Goal: Check status

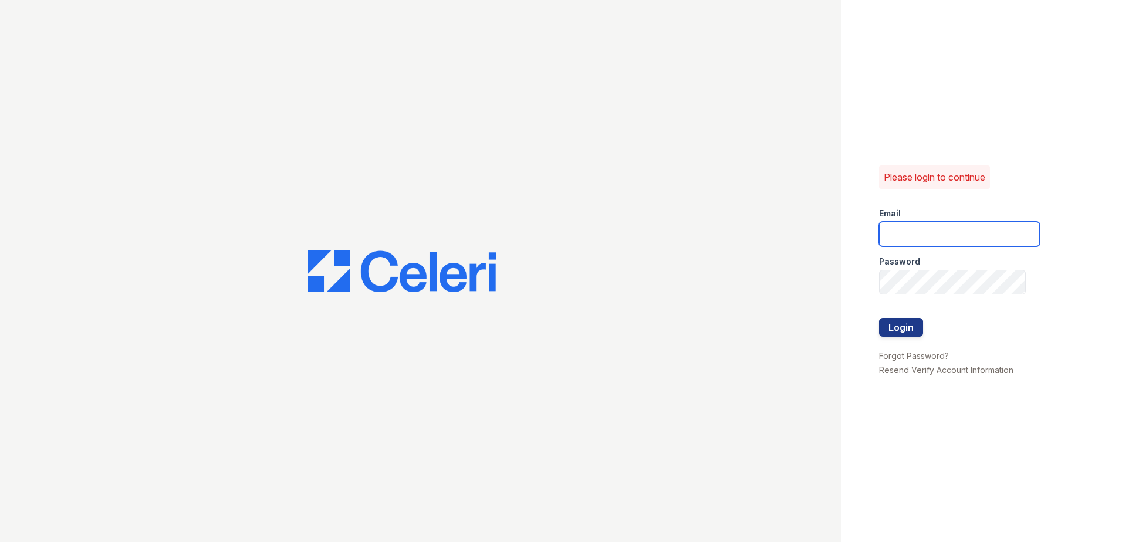
click at [1015, 244] on input "email" at bounding box center [959, 234] width 161 height 25
type input "[EMAIL_ADDRESS][DOMAIN_NAME]"
click at [907, 323] on button "Login" at bounding box center [901, 327] width 44 height 19
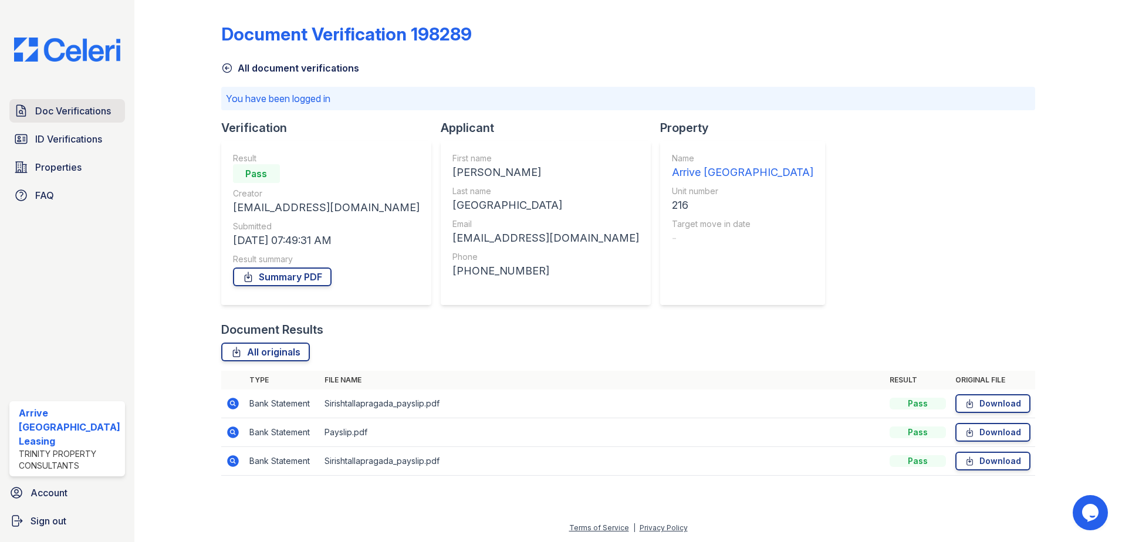
click at [93, 117] on span "Doc Verifications" at bounding box center [73, 111] width 76 height 14
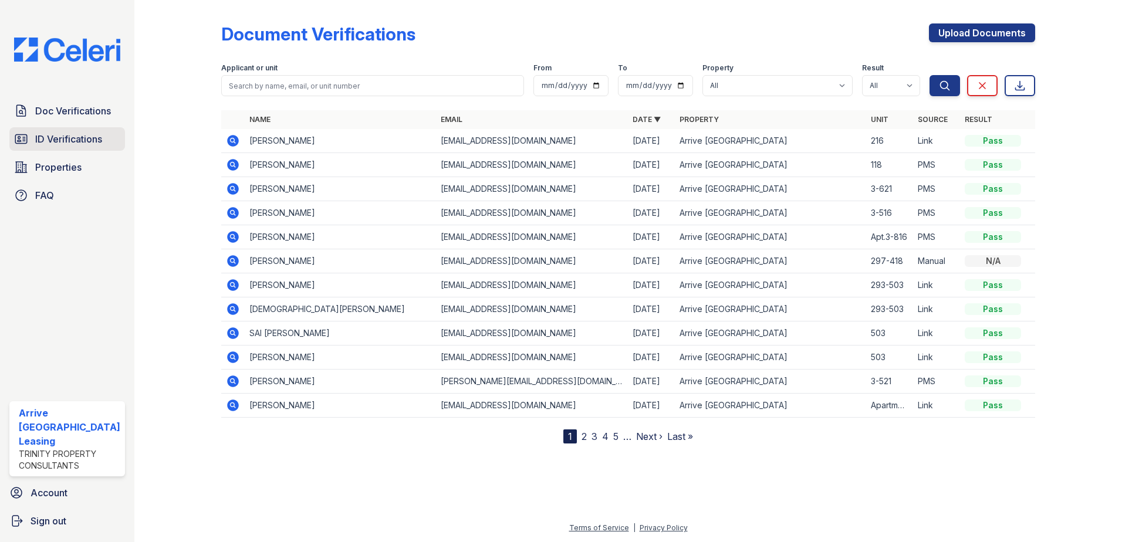
click at [98, 137] on span "ID Verifications" at bounding box center [68, 139] width 67 height 14
